Goal: Information Seeking & Learning: Learn about a topic

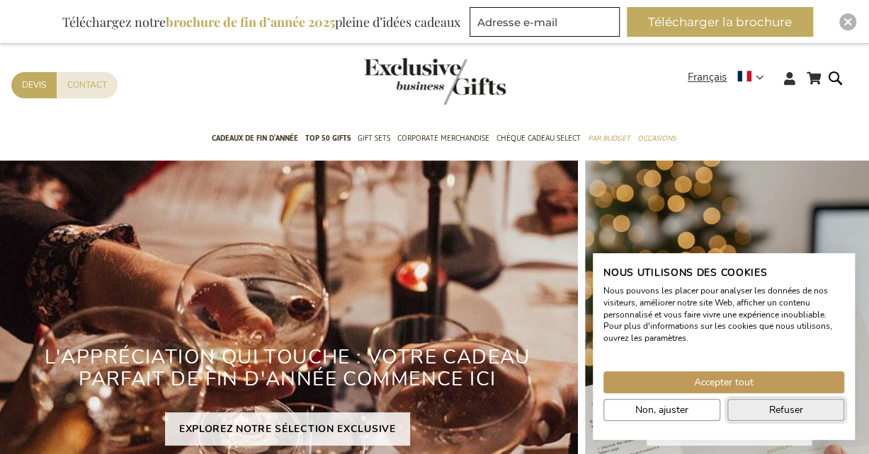
click at [777, 406] on span "Refuser" at bounding box center [786, 410] width 34 height 15
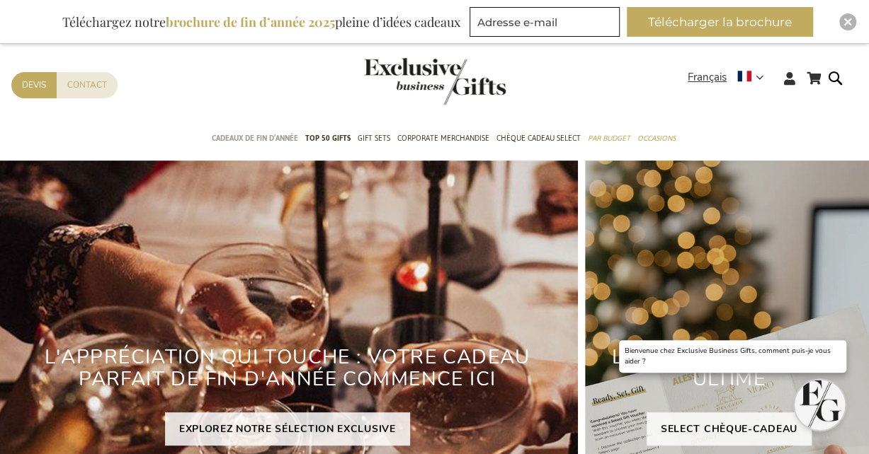
click at [263, 135] on span "Cadeaux de fin d’année" at bounding box center [255, 138] width 86 height 15
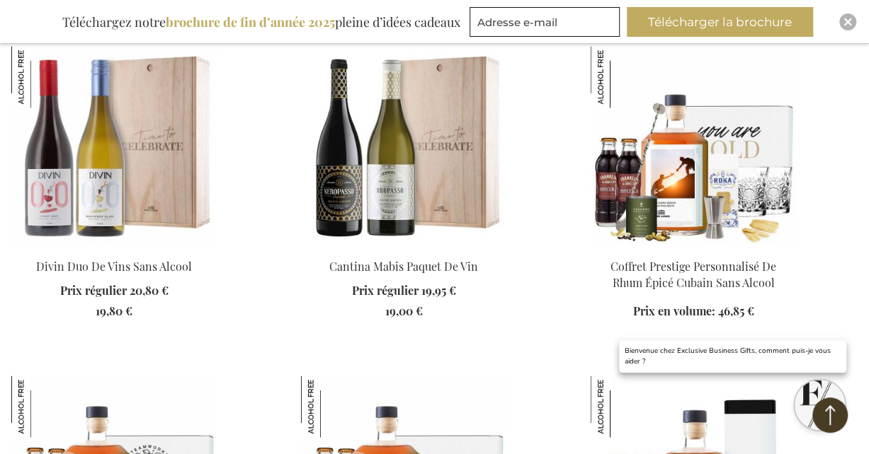
scroll to position [991, 0]
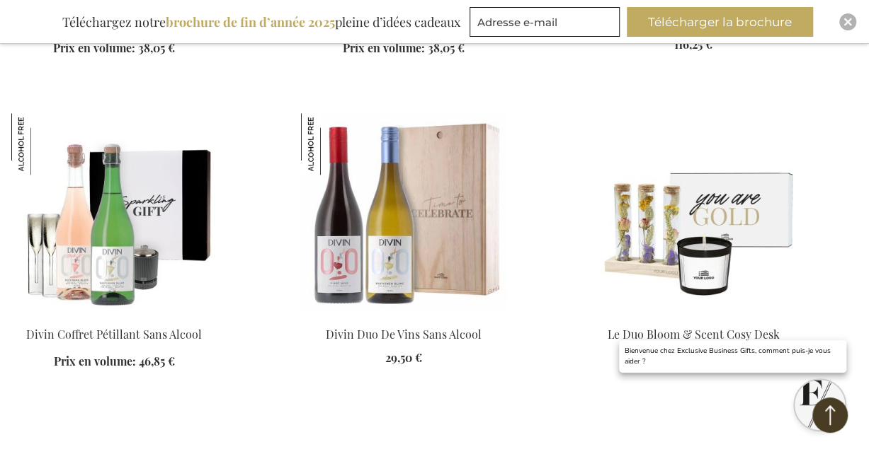
scroll to position [5946, 0]
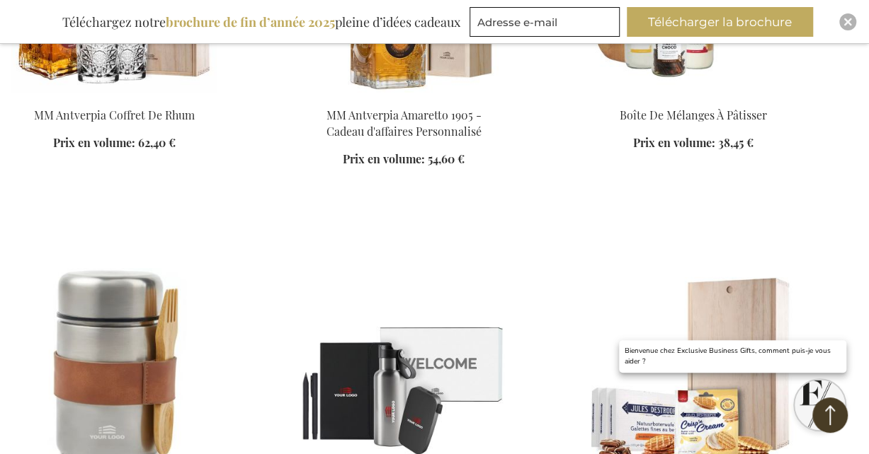
scroll to position [7645, 0]
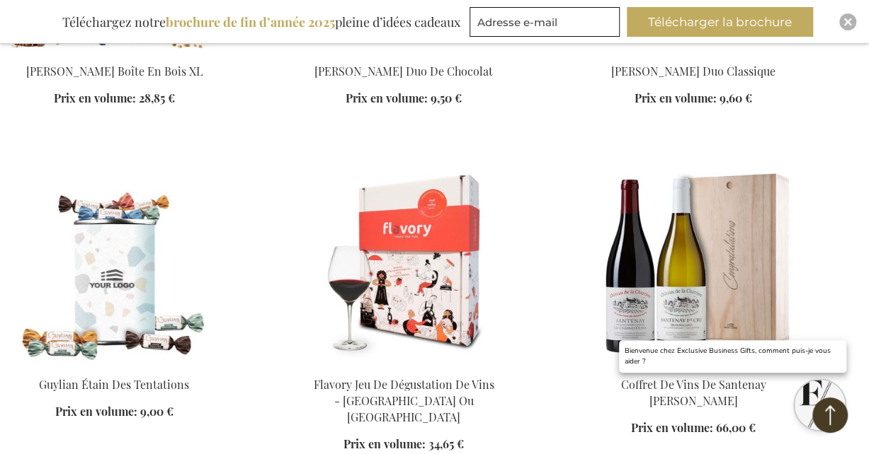
scroll to position [8282, 0]
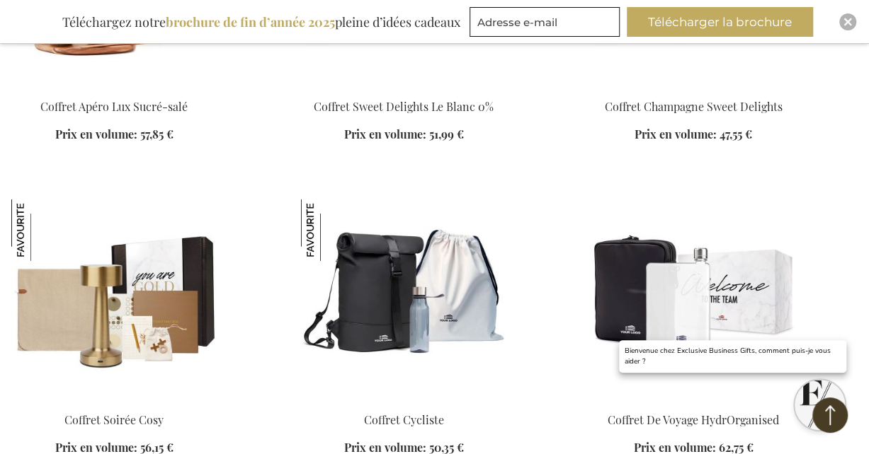
scroll to position [9981, 0]
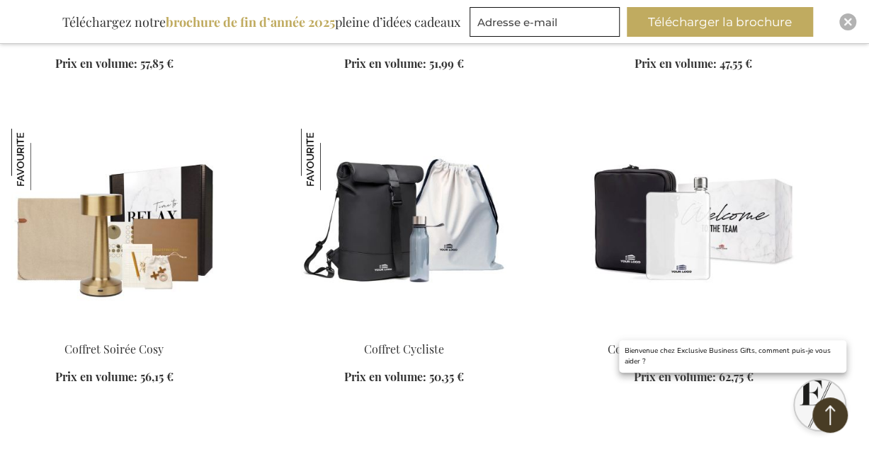
click at [113, 232] on img at bounding box center [113, 228] width 205 height 198
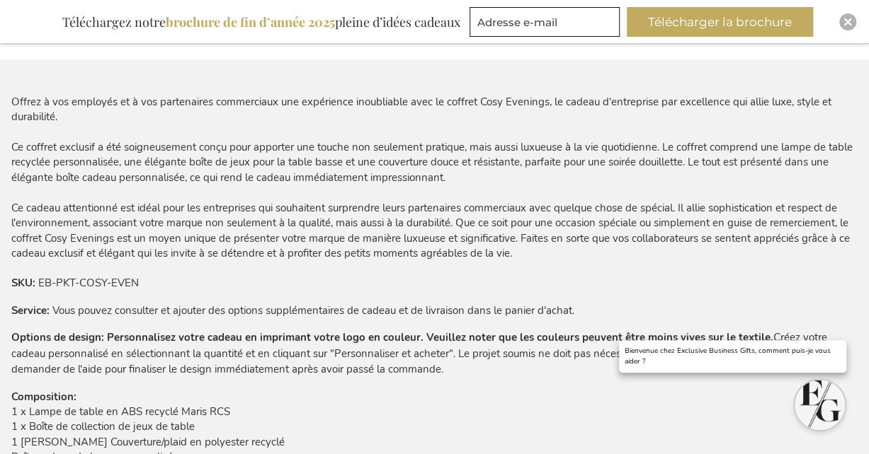
scroll to position [637, 0]
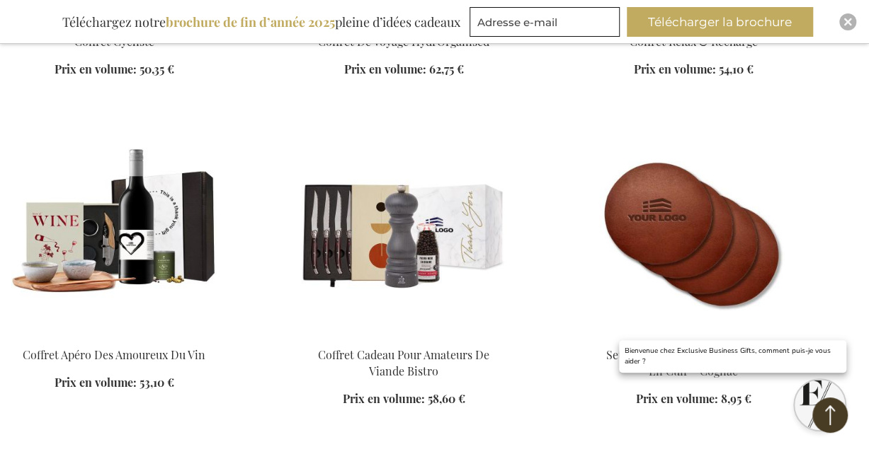
scroll to position [2002, 0]
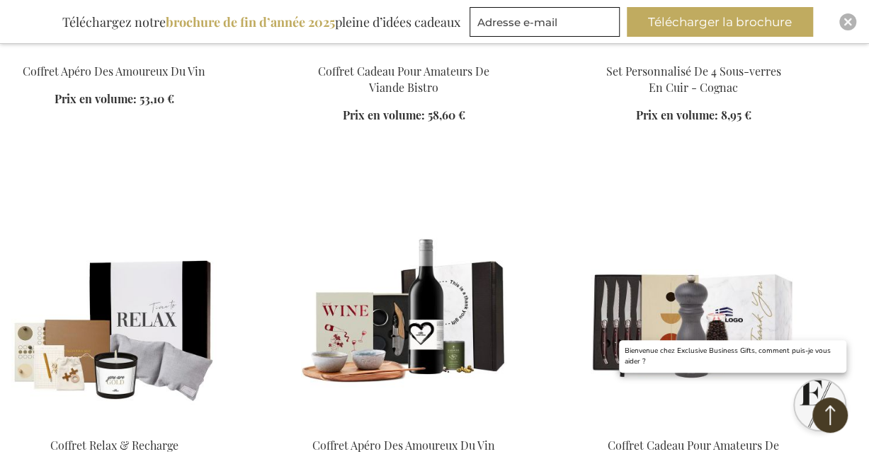
scroll to position [2285, 0]
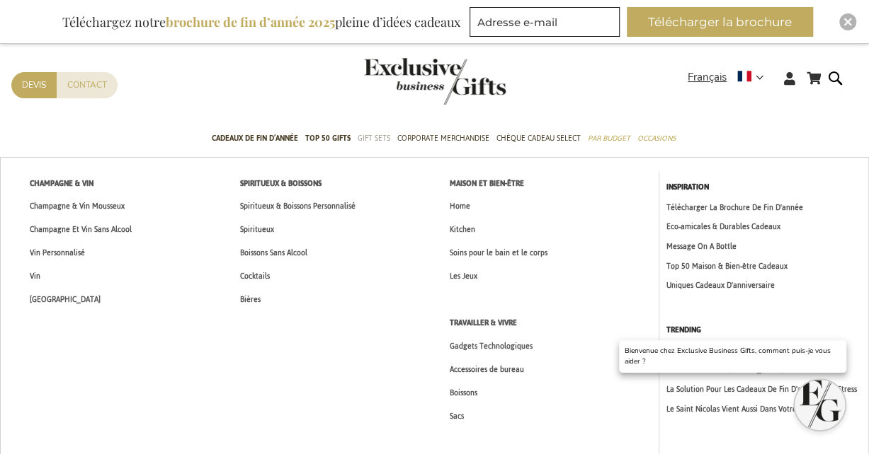
drag, startPoint x: 0, startPoint y: 0, endPoint x: 371, endPoint y: 137, distance: 395.5
click at [371, 137] on span "Gift Sets" at bounding box center [373, 138] width 33 height 15
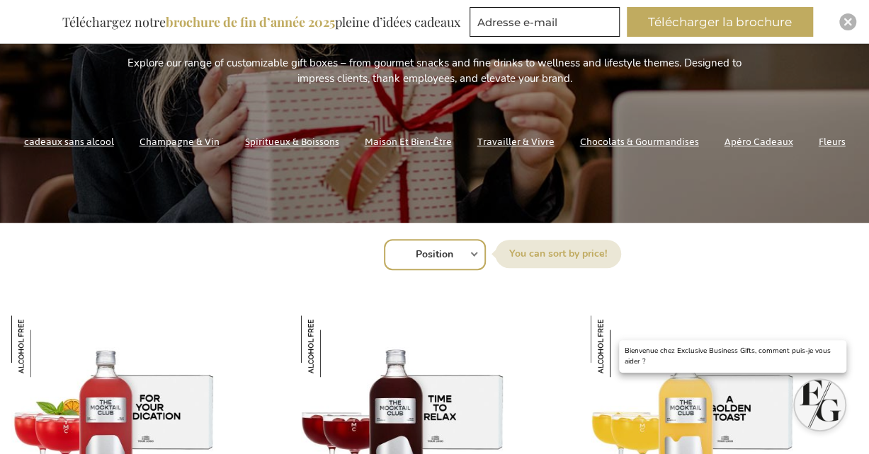
scroll to position [283, 0]
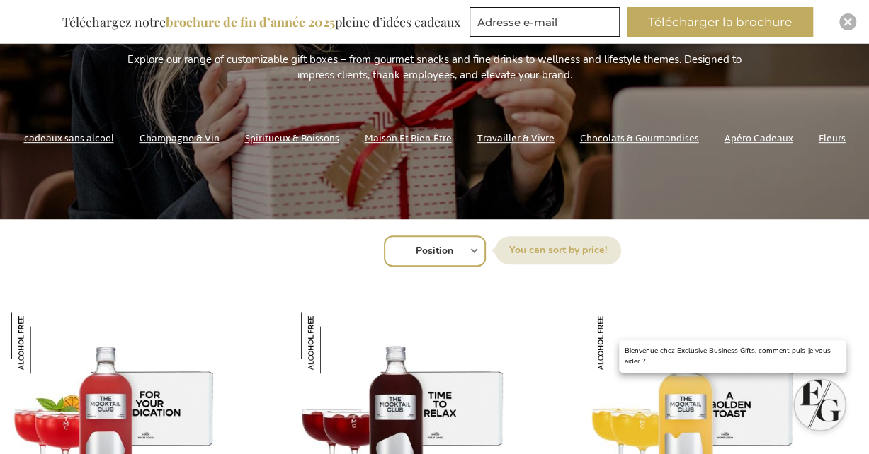
click at [521, 135] on link "Travailler & Vivre" at bounding box center [515, 138] width 77 height 19
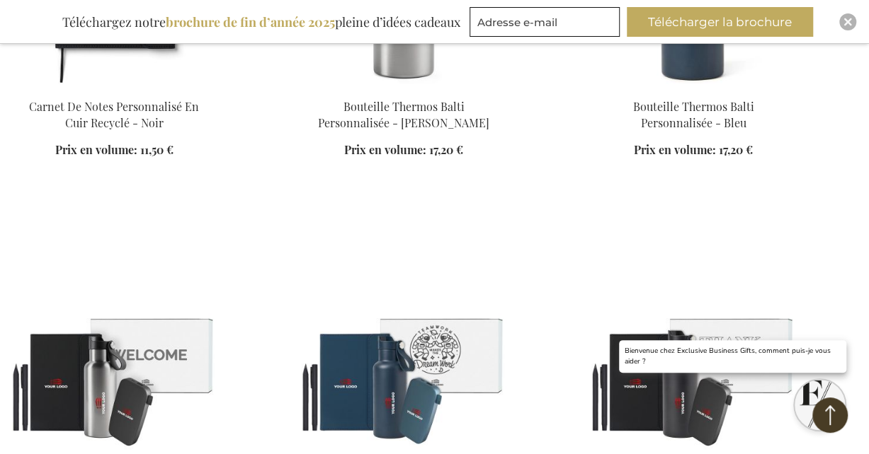
scroll to position [1770, 0]
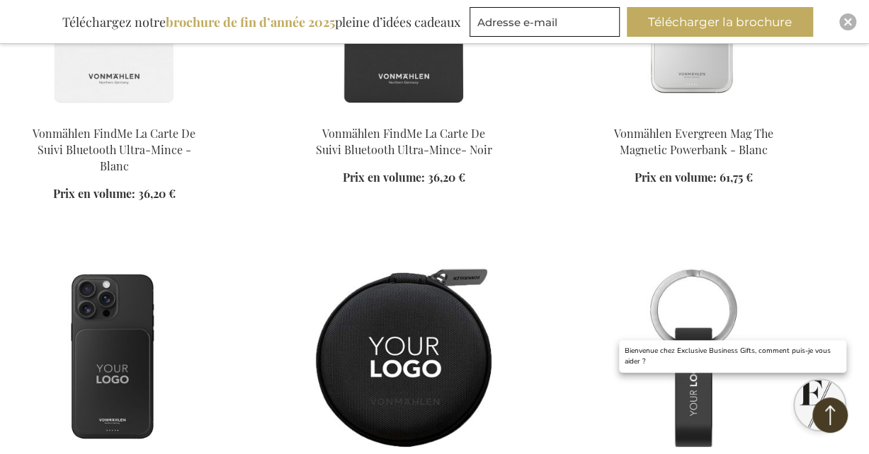
scroll to position [2761, 0]
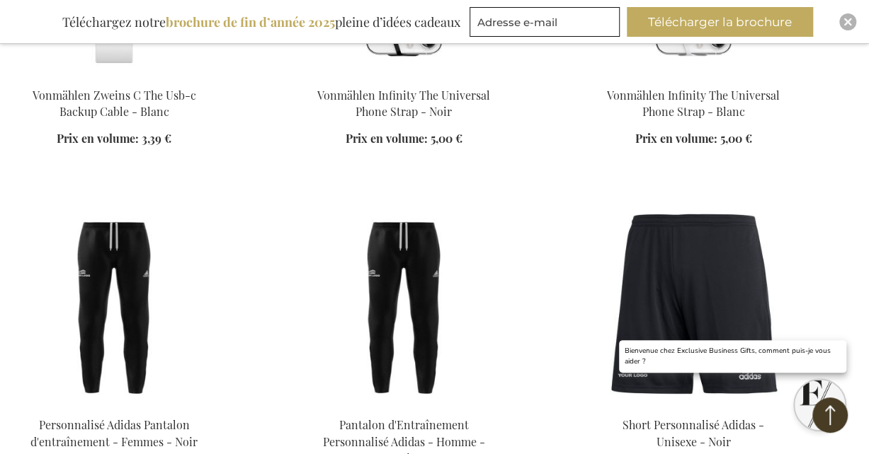
scroll to position [3468, 0]
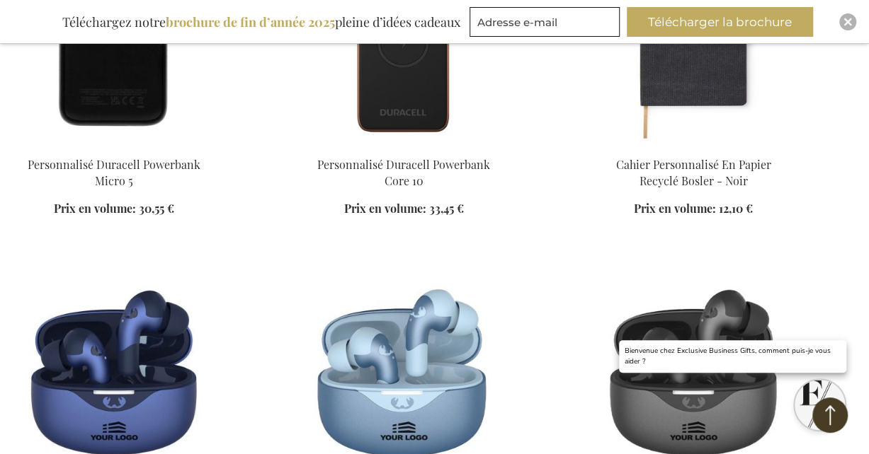
scroll to position [5521, 0]
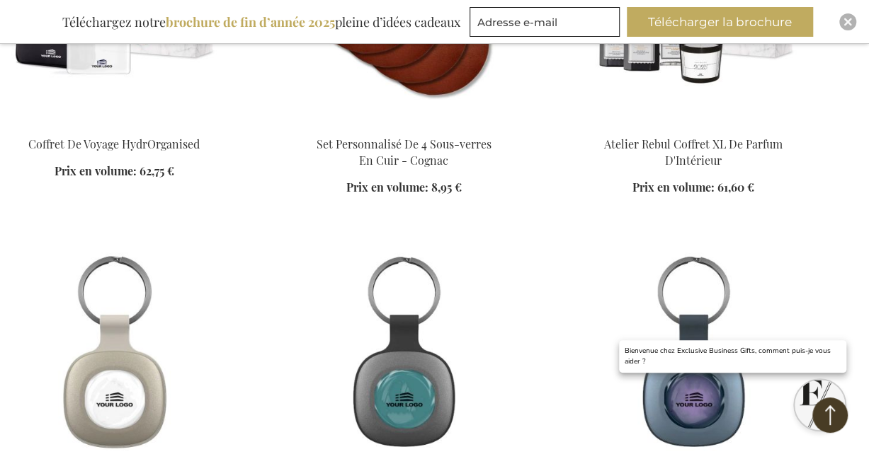
scroll to position [6583, 0]
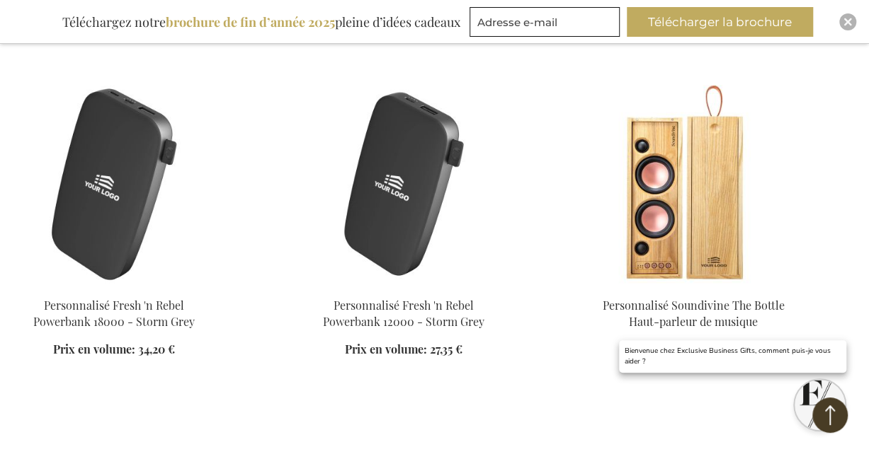
scroll to position [8423, 0]
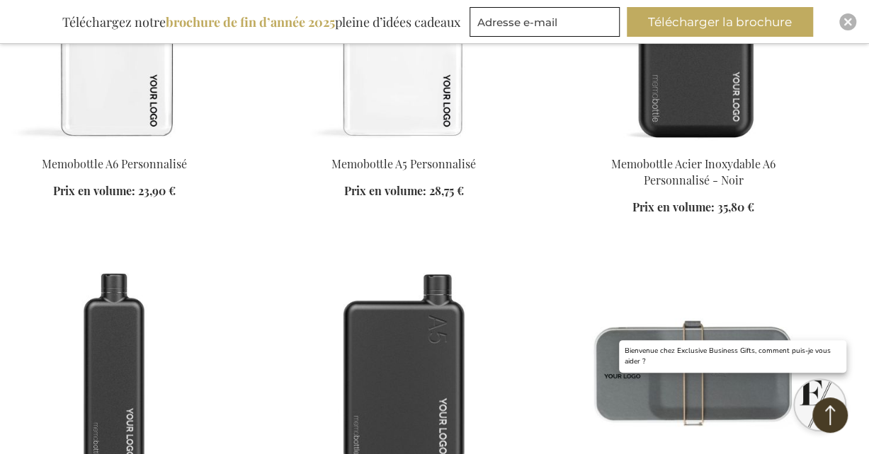
scroll to position [9344, 0]
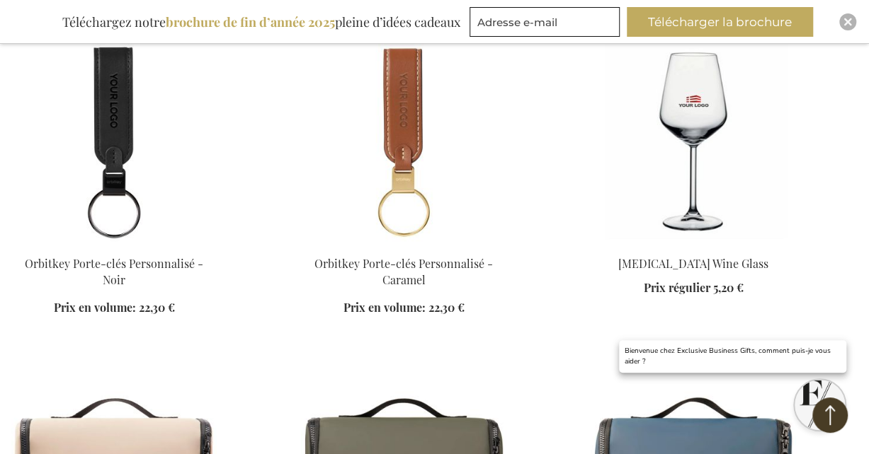
scroll to position [11113, 0]
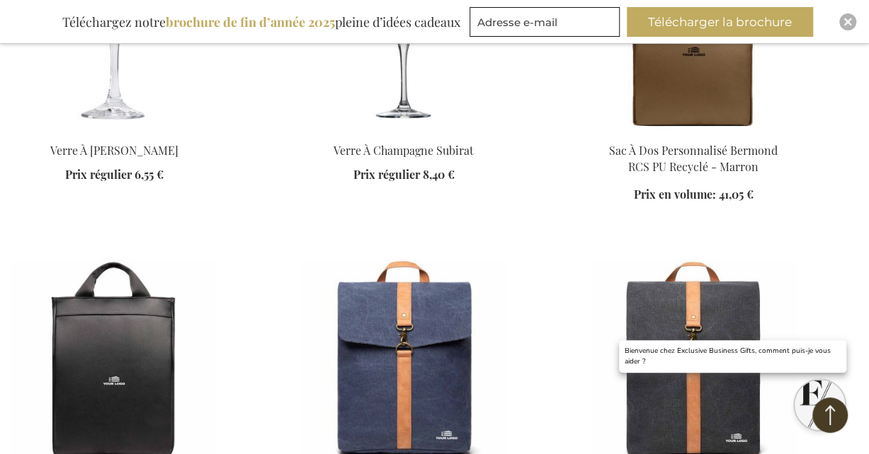
scroll to position [13449, 0]
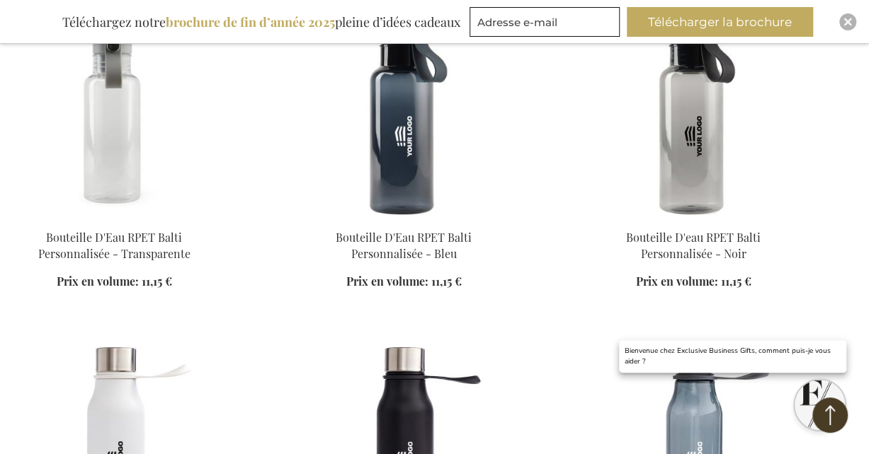
scroll to position [16281, 0]
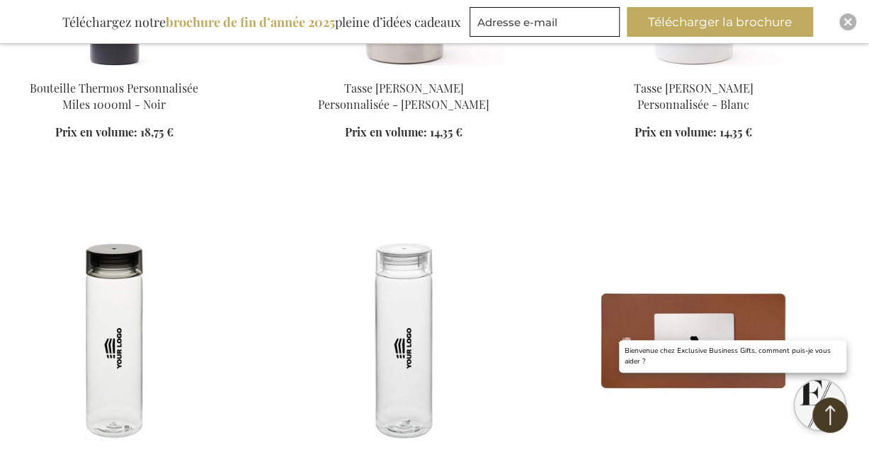
scroll to position [17059, 0]
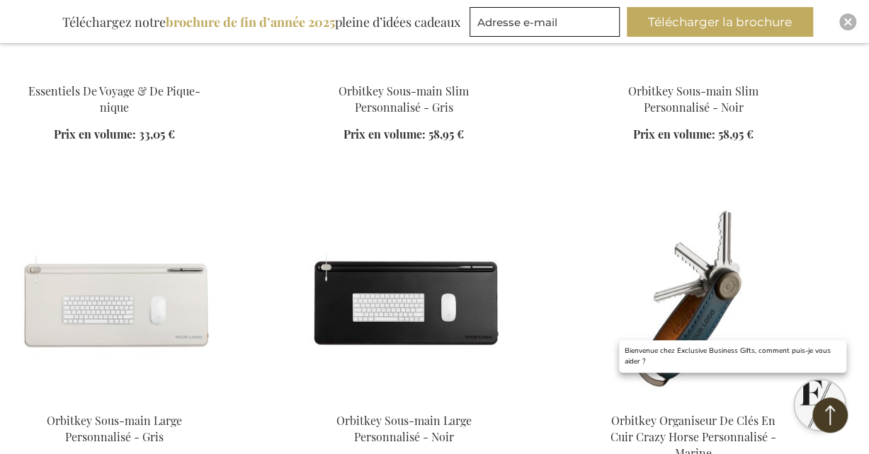
scroll to position [20740, 0]
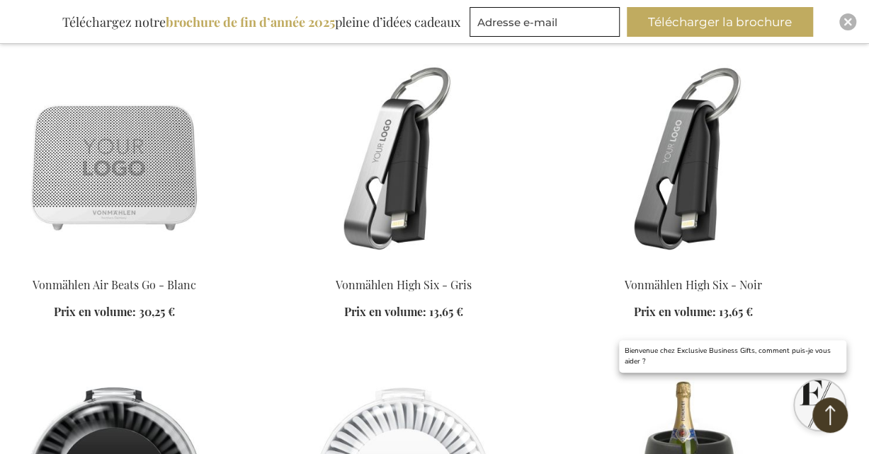
scroll to position [23005, 0]
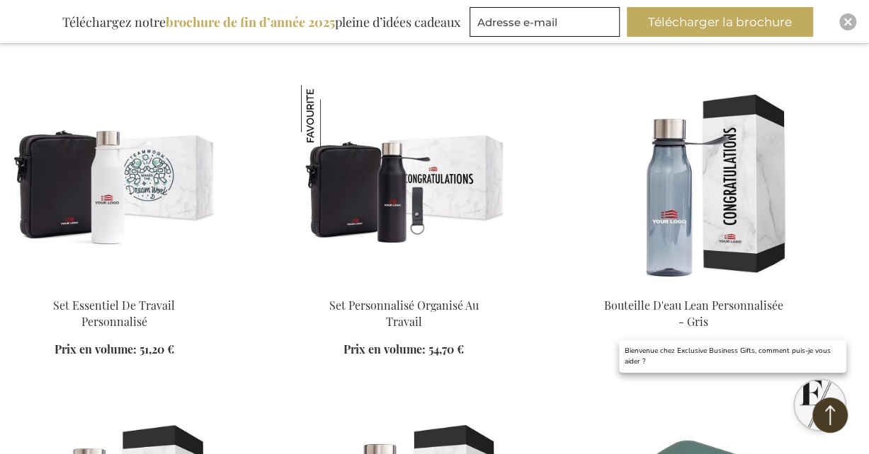
scroll to position [24350, 0]
